Goal: Check status

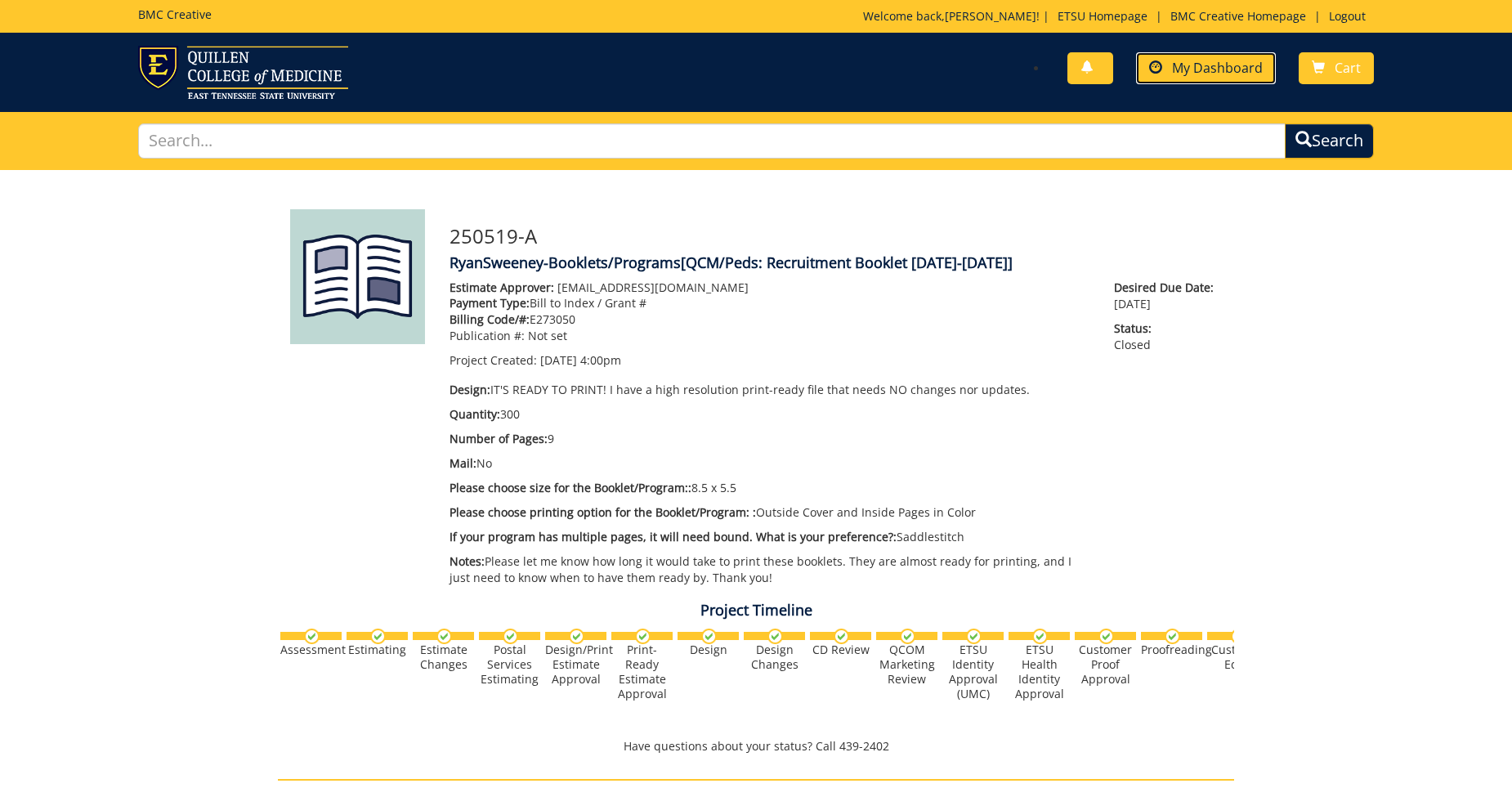
click at [1215, 61] on span "My Dashboard" at bounding box center [1217, 68] width 91 height 18
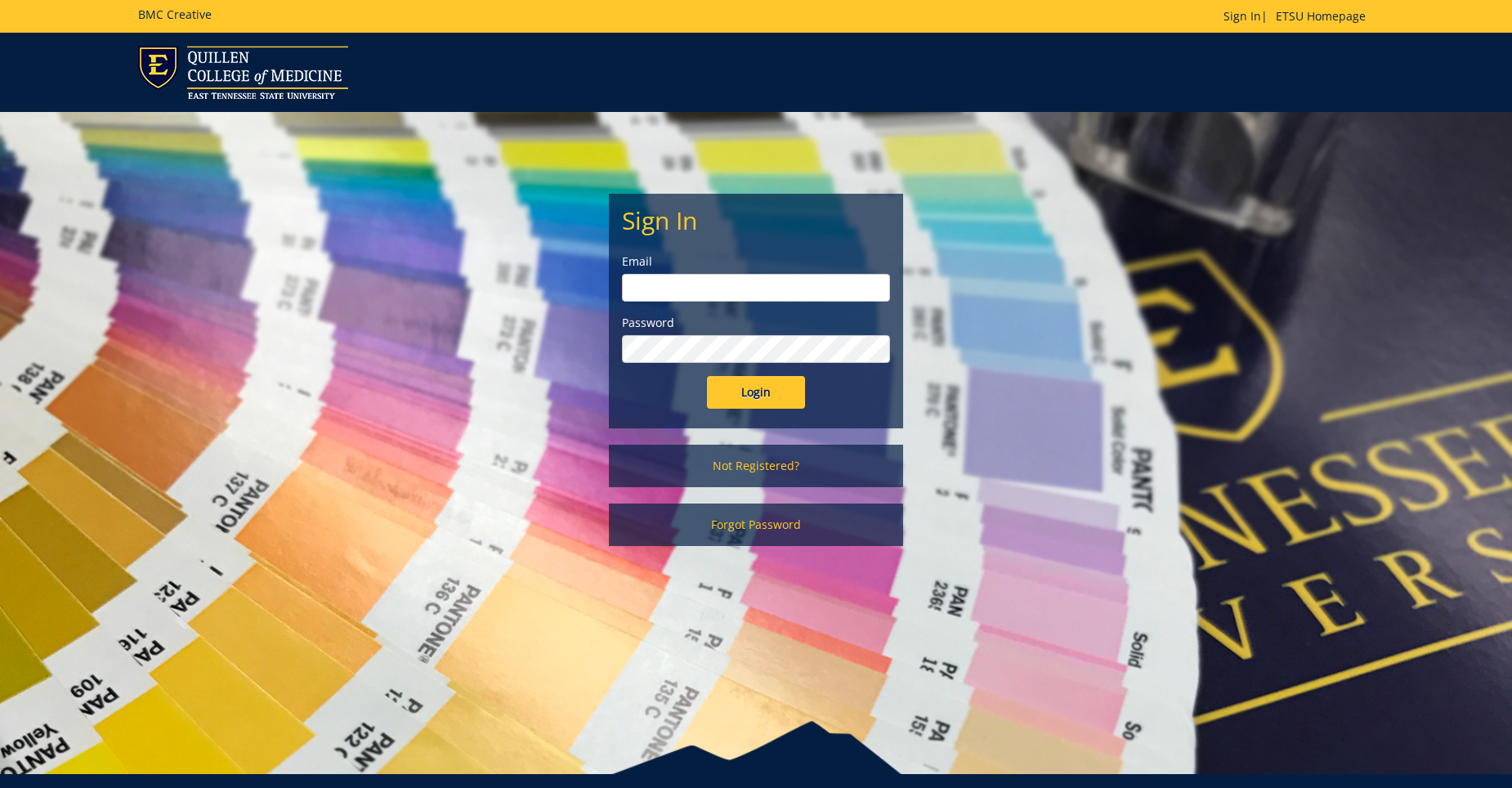
type input "Sweeneyrs@etsu.edu"
click at [786, 385] on input "Login" at bounding box center [756, 392] width 98 height 33
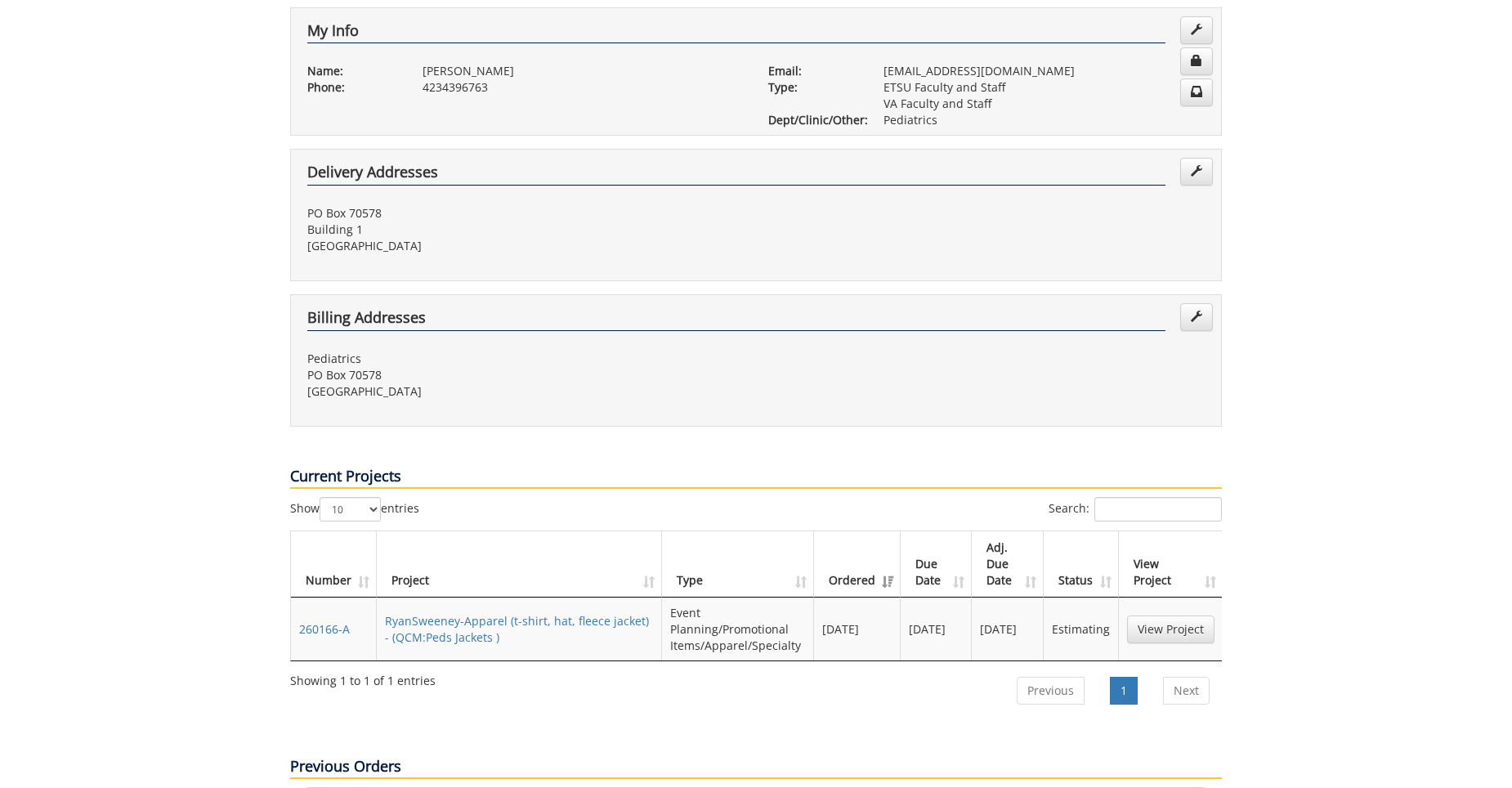
scroll to position [327, 0]
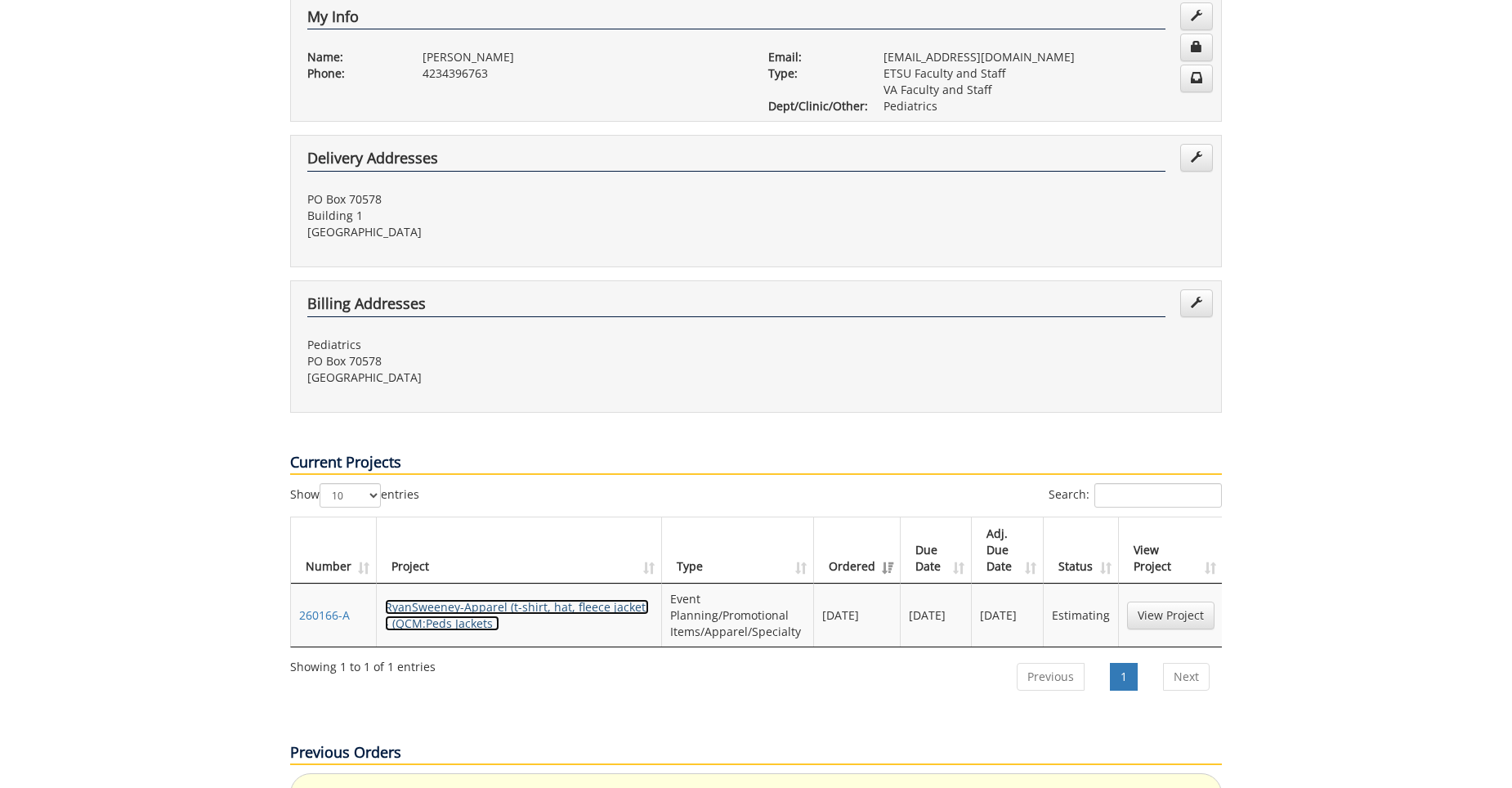
click at [569, 599] on link "RyanSweeney-Apparel (t-shirt, hat, fleece jacket) - (QCM:Peds Jackets )" at bounding box center [516, 615] width 264 height 32
